Goal: Communication & Community: Connect with others

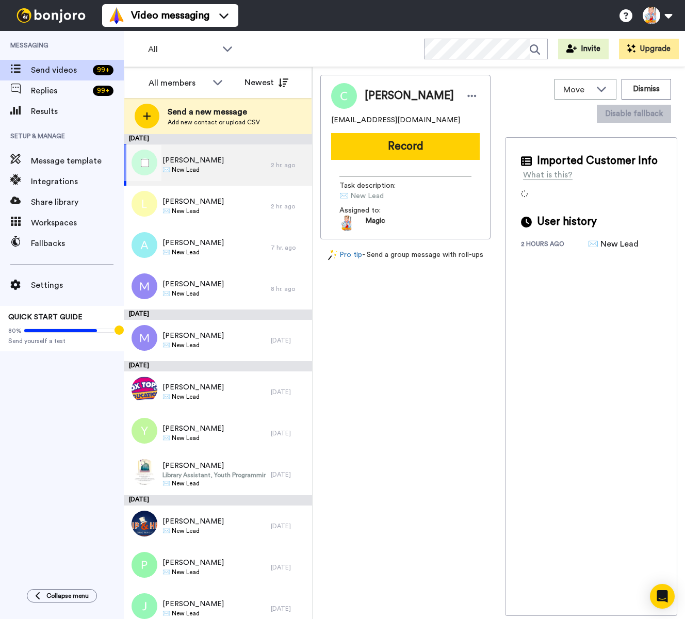
click at [208, 164] on div "[PERSON_NAME] ✉️ New Lead" at bounding box center [197, 164] width 147 height 41
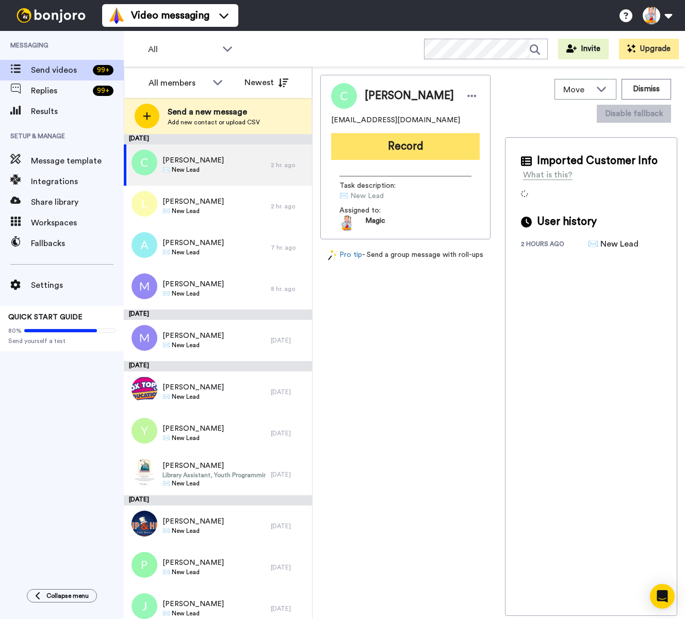
click at [357, 151] on button "Record" at bounding box center [405, 146] width 149 height 27
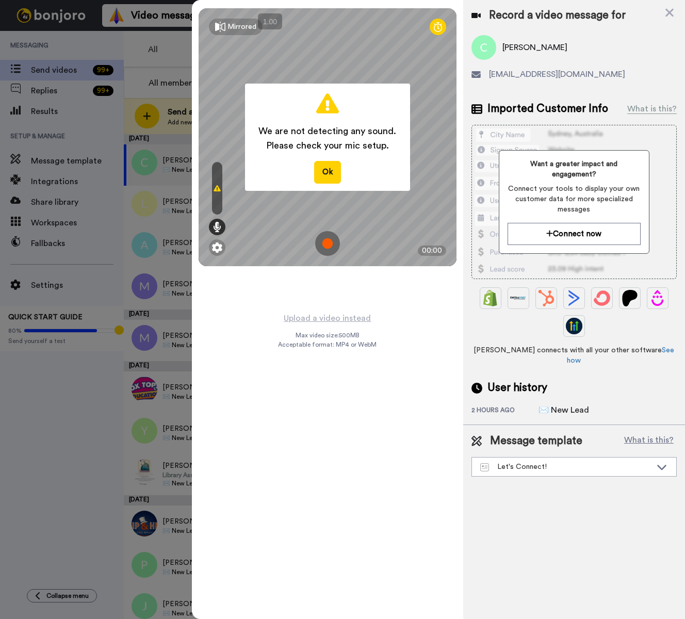
drag, startPoint x: 334, startPoint y: 170, endPoint x: 512, endPoint y: 86, distance: 196.5
click at [336, 169] on button "Ok" at bounding box center [327, 172] width 27 height 22
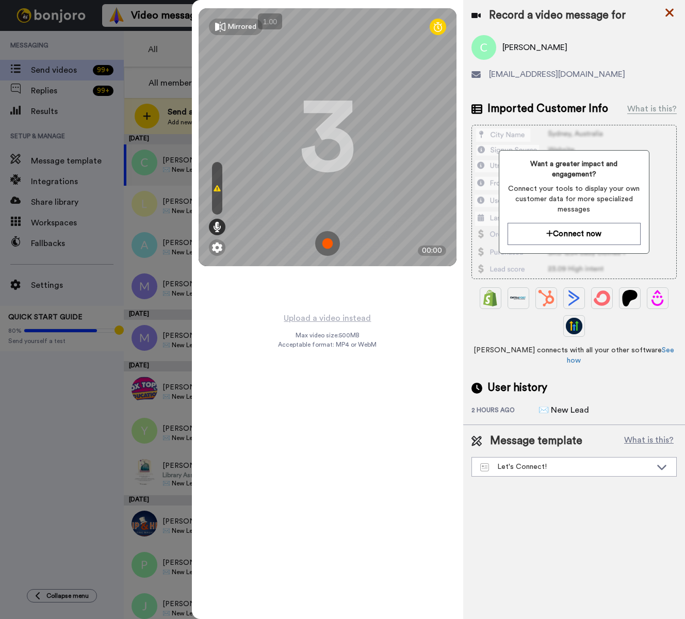
click at [672, 14] on icon at bounding box center [669, 12] width 10 height 13
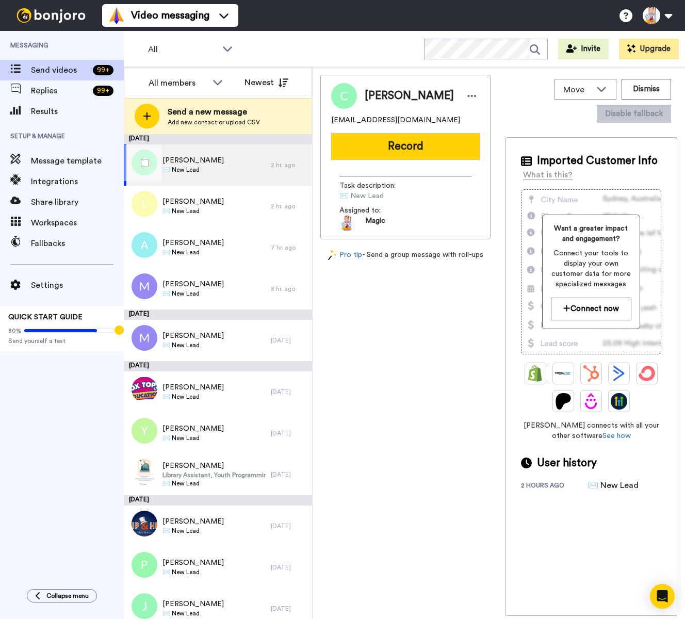
click at [227, 156] on div "Conor Brady ✉️ New Lead" at bounding box center [197, 164] width 147 height 41
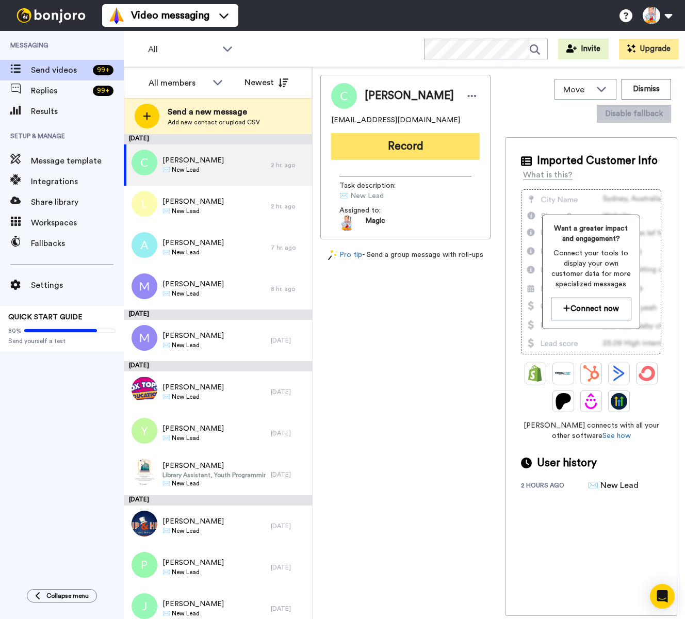
click at [407, 149] on button "Record" at bounding box center [405, 146] width 149 height 27
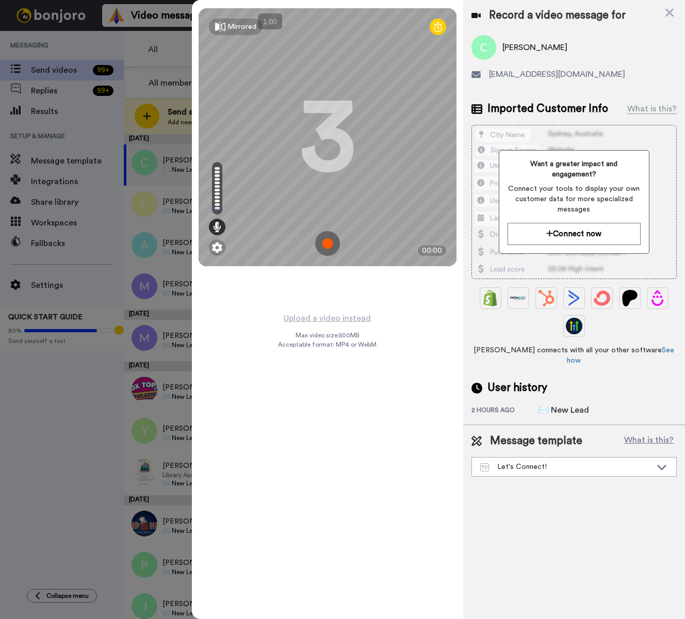
click at [326, 246] on img at bounding box center [327, 243] width 25 height 25
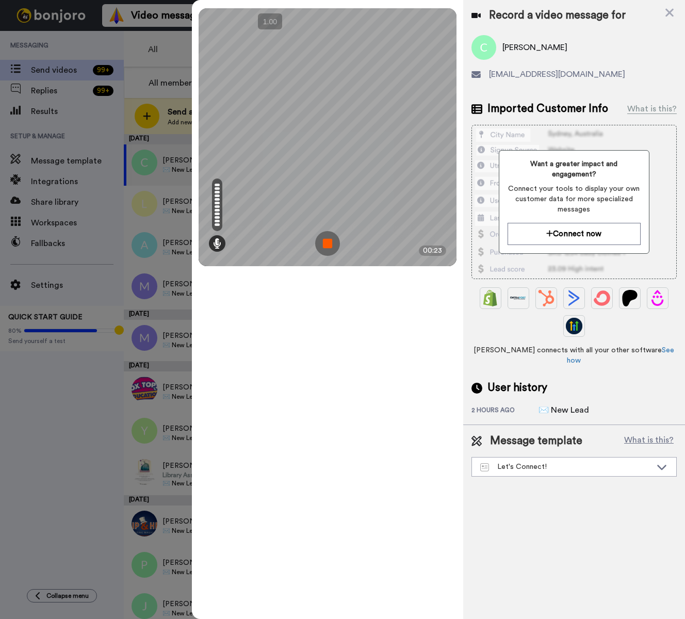
click at [326, 246] on img at bounding box center [327, 243] width 25 height 25
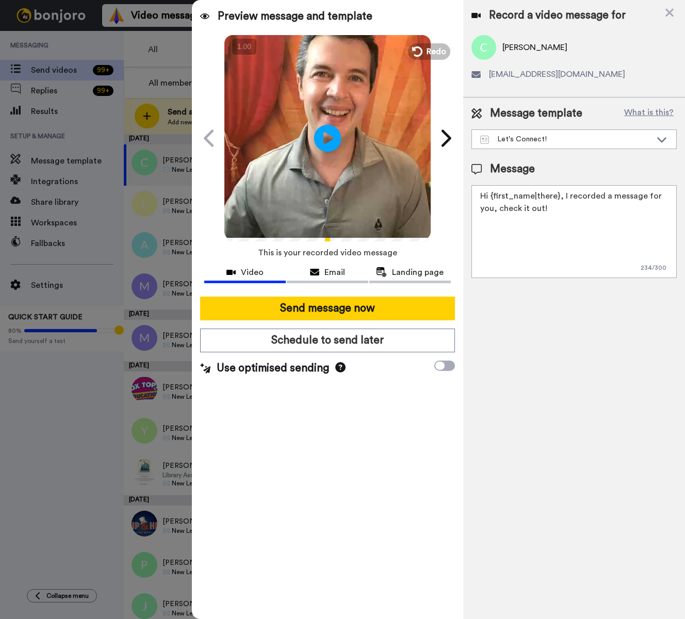
click at [327, 145] on icon at bounding box center [327, 137] width 27 height 27
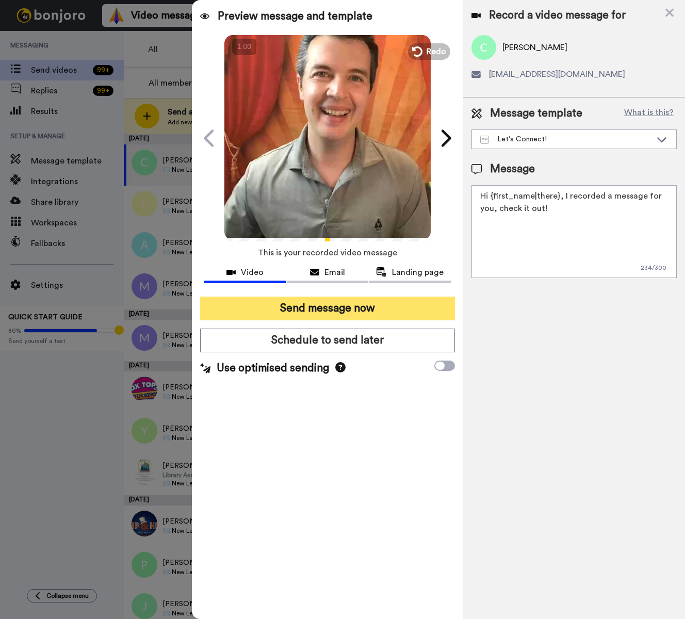
click at [377, 307] on button "Send message now" at bounding box center [327, 309] width 255 height 24
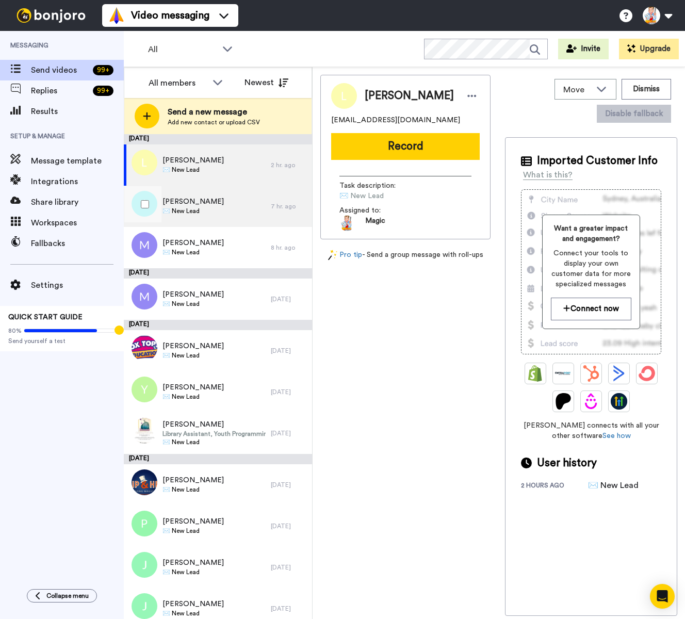
click at [213, 201] on div "[PERSON_NAME] ✉️ New Lead" at bounding box center [197, 206] width 147 height 41
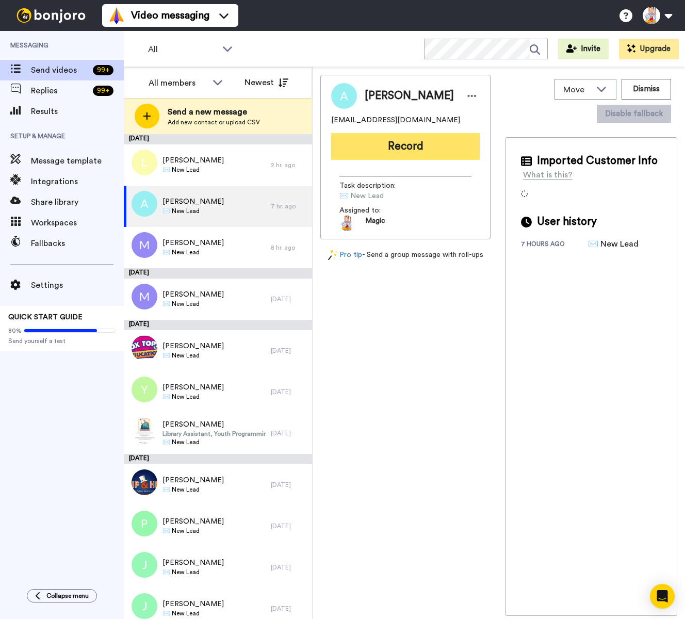
click at [417, 147] on button "Record" at bounding box center [405, 146] width 149 height 27
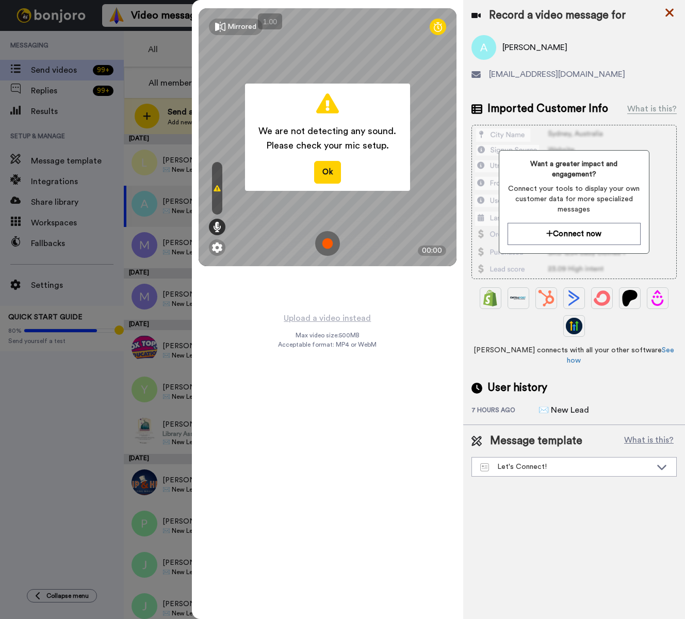
click at [671, 9] on icon at bounding box center [669, 13] width 8 height 8
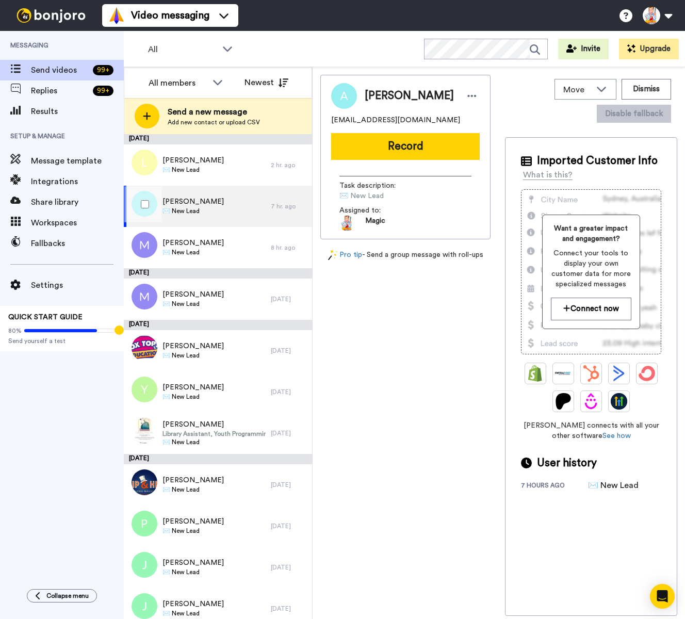
click at [231, 202] on div "[PERSON_NAME] ✉️ New Lead" at bounding box center [197, 206] width 147 height 41
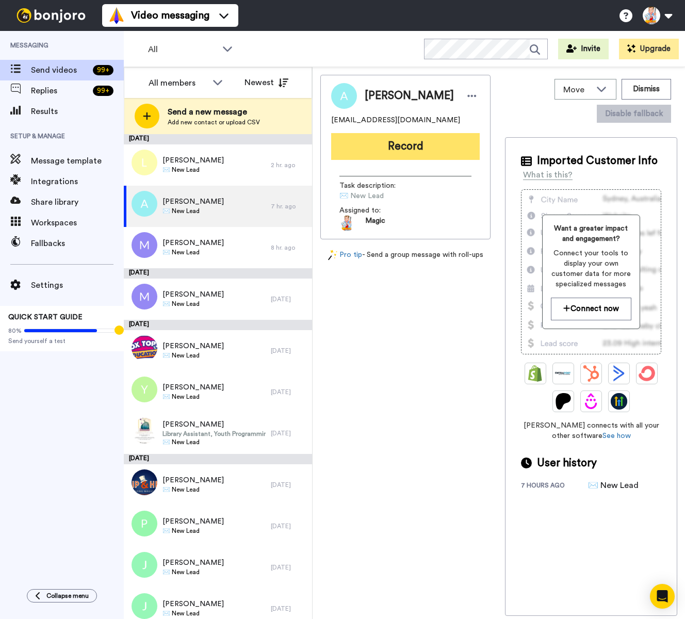
click at [390, 147] on button "Record" at bounding box center [405, 146] width 149 height 27
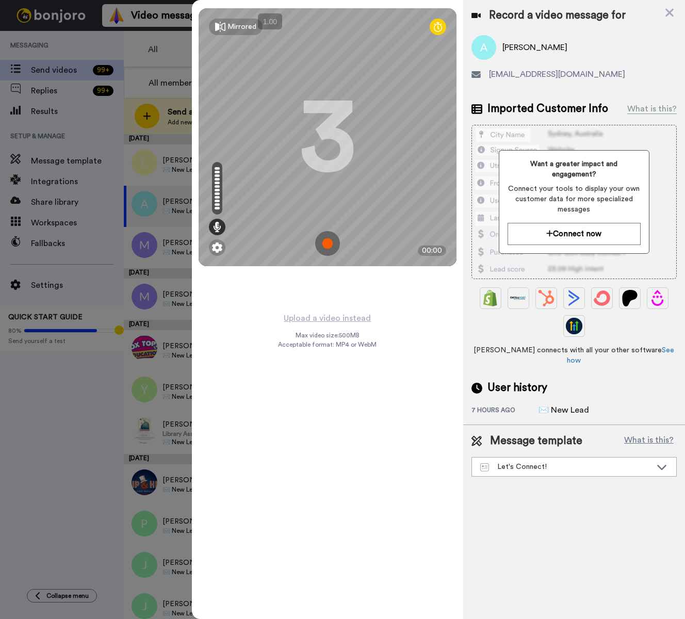
click at [328, 244] on img at bounding box center [327, 243] width 25 height 25
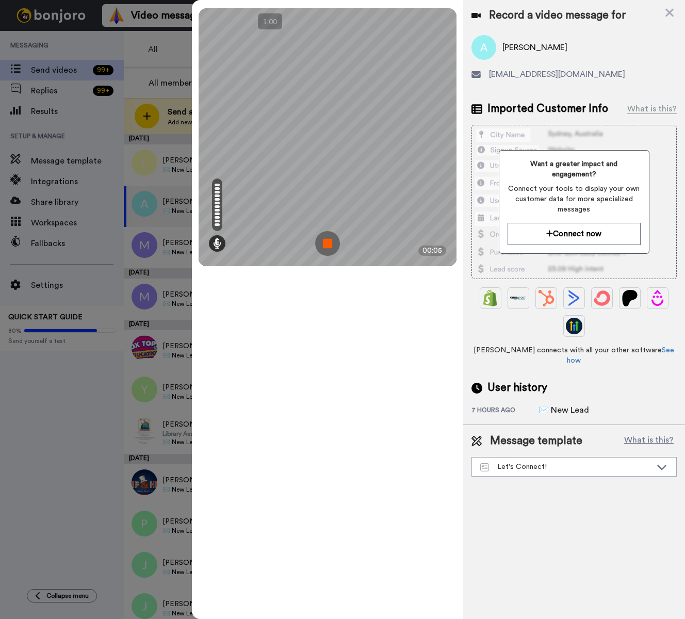
click at [328, 244] on img at bounding box center [327, 243] width 25 height 25
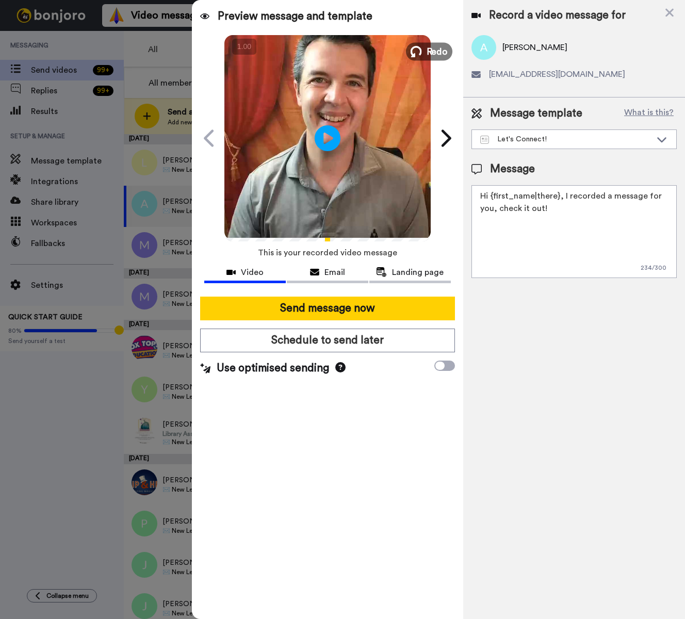
click at [420, 55] on icon at bounding box center [415, 51] width 11 height 11
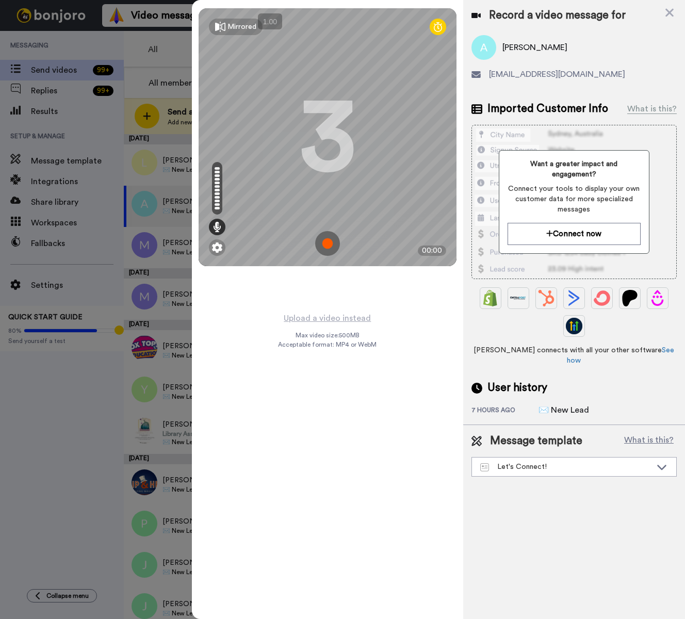
click at [326, 244] on img at bounding box center [327, 243] width 25 height 25
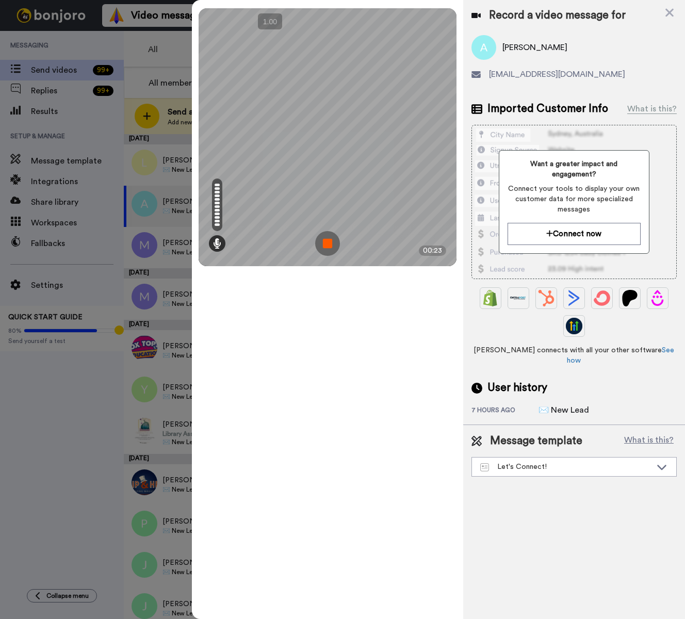
click at [326, 244] on img at bounding box center [327, 243] width 25 height 25
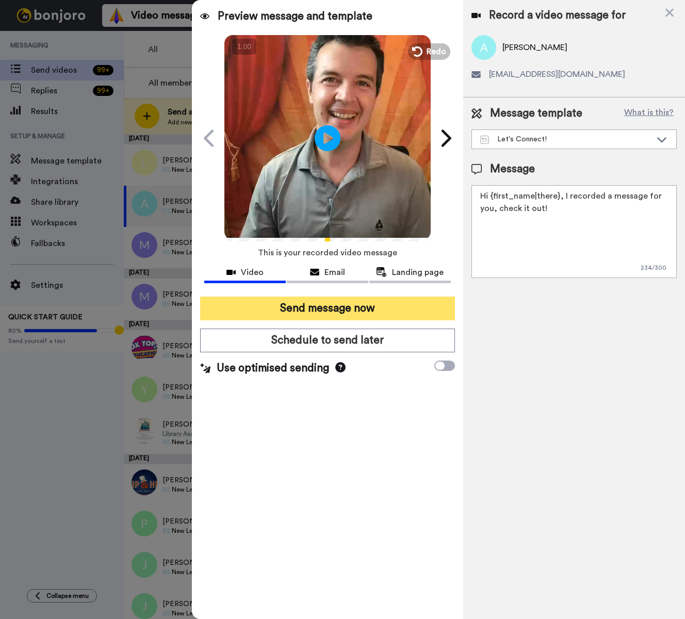
click at [369, 306] on button "Send message now" at bounding box center [327, 309] width 255 height 24
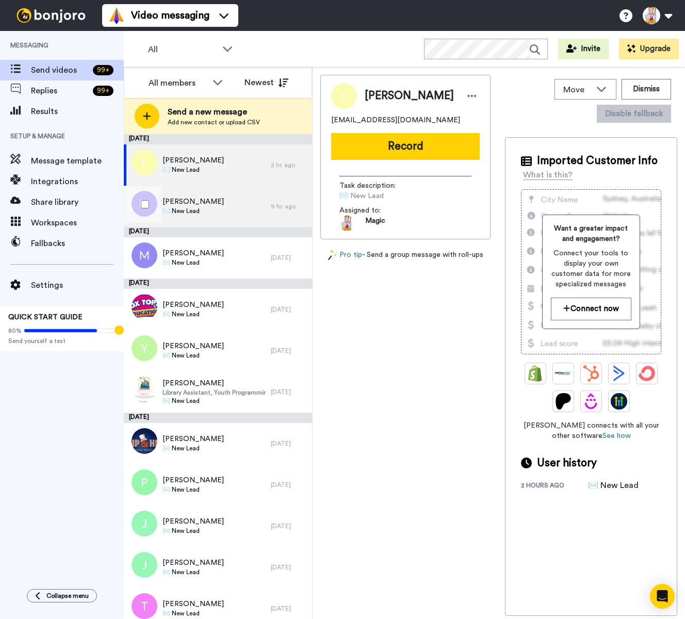
click at [193, 205] on span "Mary Hiebert" at bounding box center [192, 201] width 61 height 10
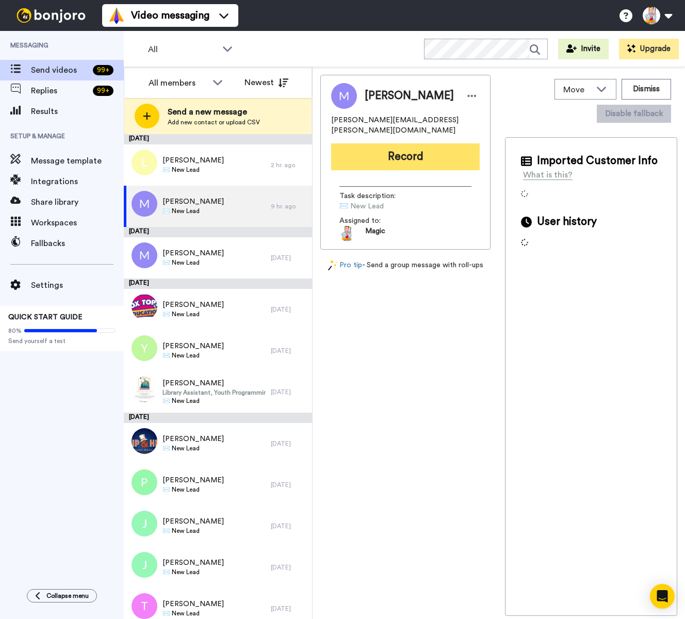
click at [388, 150] on button "Record" at bounding box center [405, 156] width 149 height 27
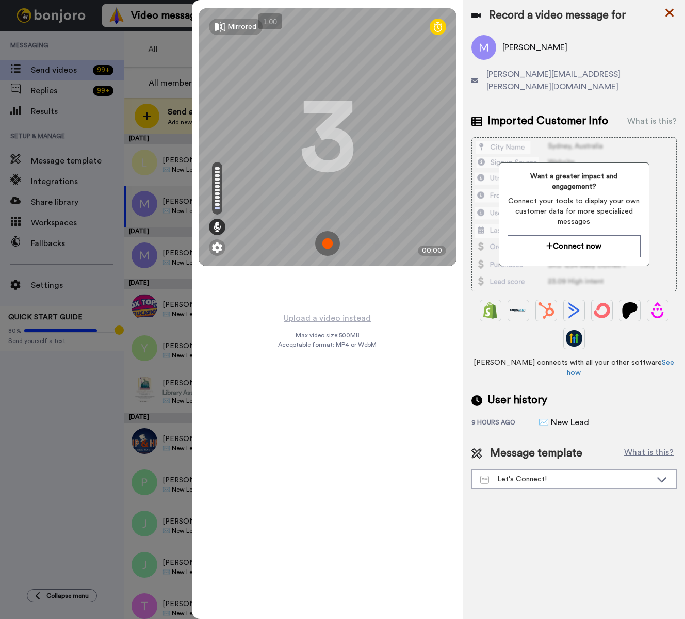
click at [667, 14] on icon at bounding box center [669, 13] width 8 height 8
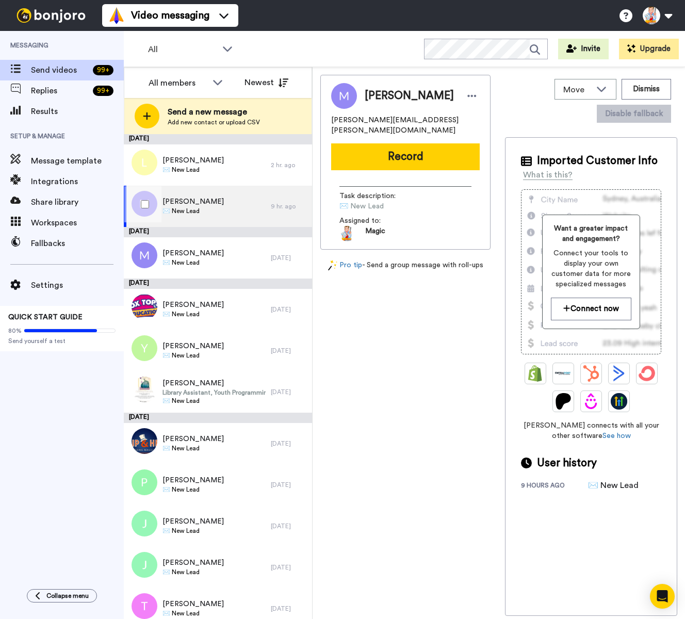
click at [204, 196] on span "[PERSON_NAME]" at bounding box center [192, 201] width 61 height 10
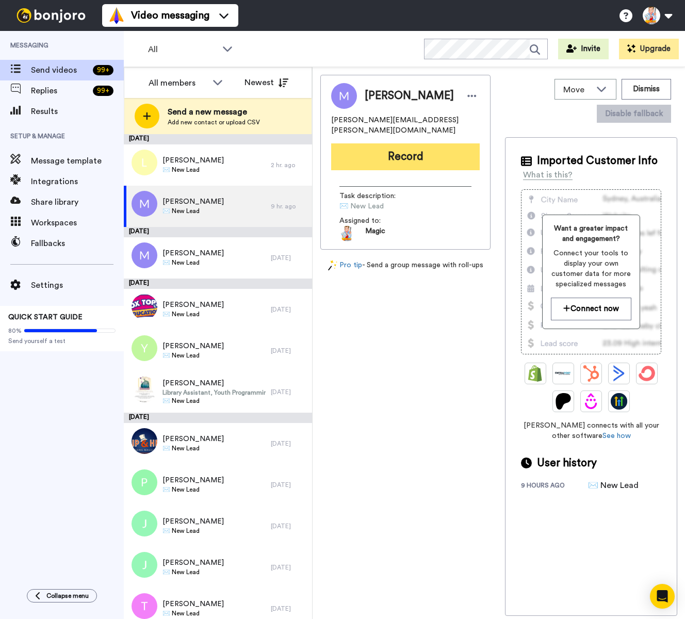
click at [448, 143] on button "Record" at bounding box center [405, 156] width 149 height 27
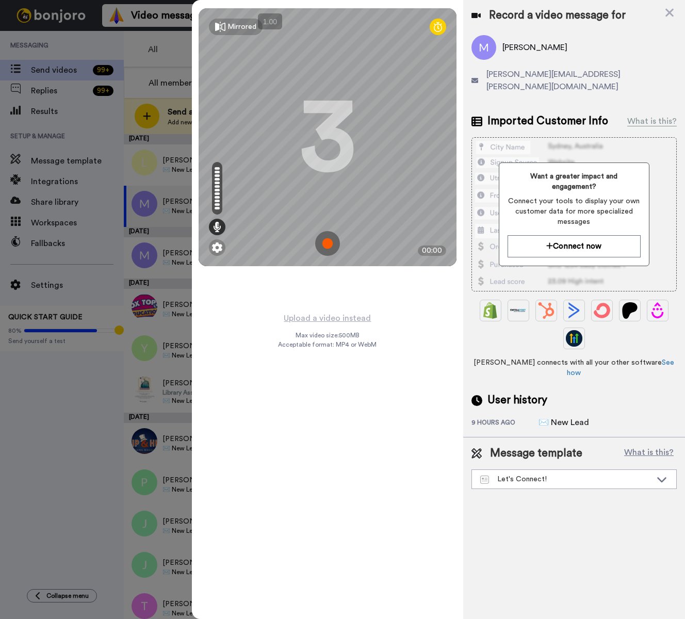
click at [326, 243] on img at bounding box center [327, 243] width 25 height 25
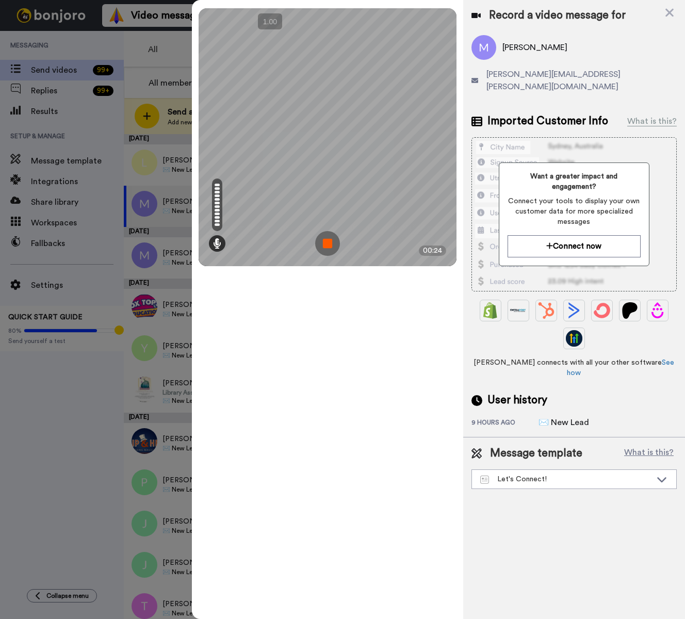
click at [326, 243] on img at bounding box center [327, 243] width 25 height 25
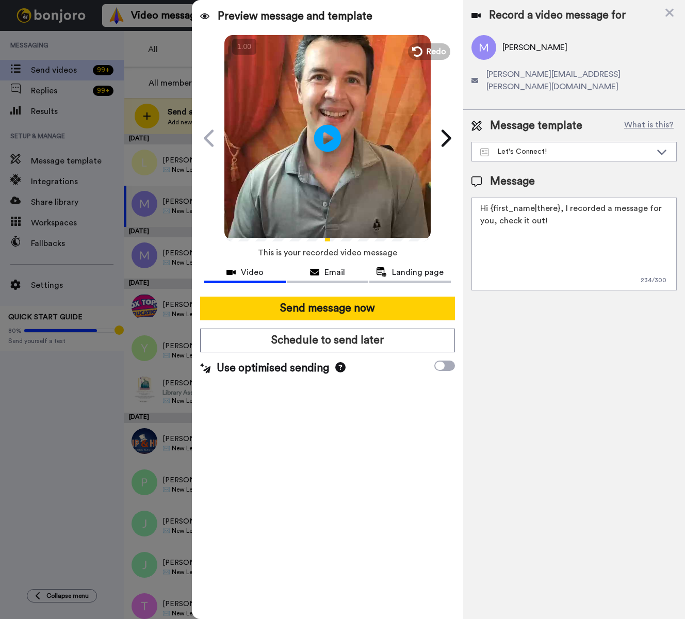
click at [330, 133] on icon at bounding box center [327, 137] width 27 height 27
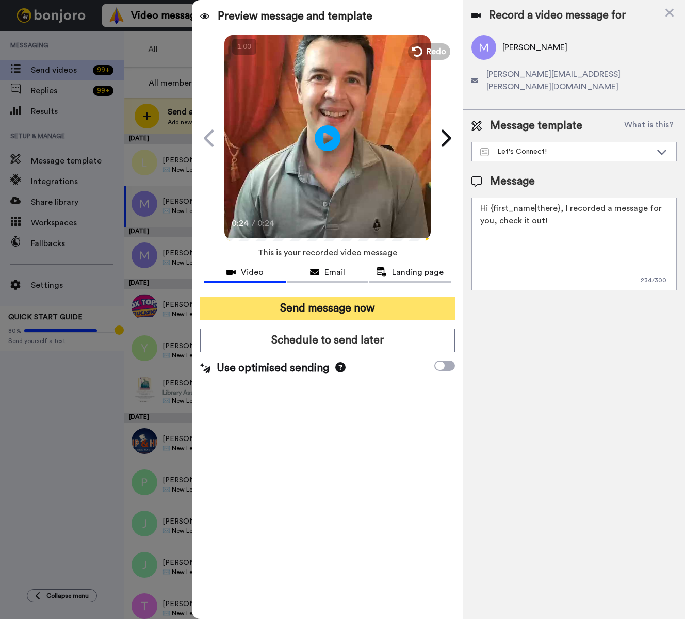
click at [392, 312] on button "Send message now" at bounding box center [327, 309] width 255 height 24
